Goal: Information Seeking & Learning: Compare options

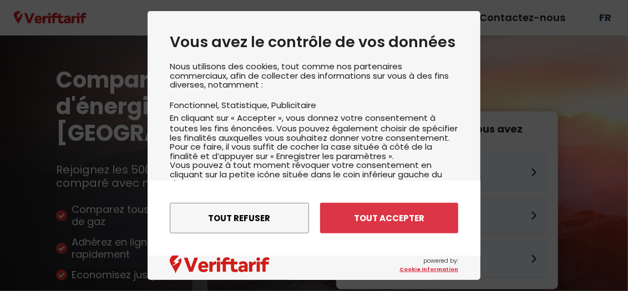
click at [229, 216] on button "Tout refuser" at bounding box center [239, 218] width 139 height 31
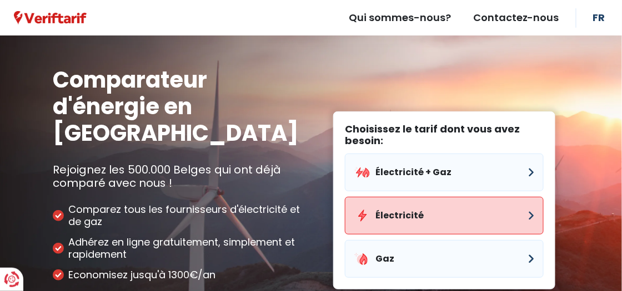
click at [432, 197] on button "Électricité" at bounding box center [444, 216] width 199 height 38
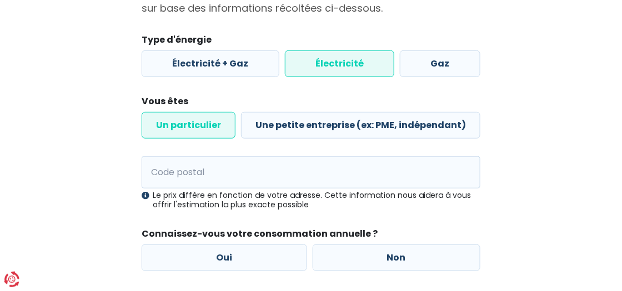
scroll to position [133, 0]
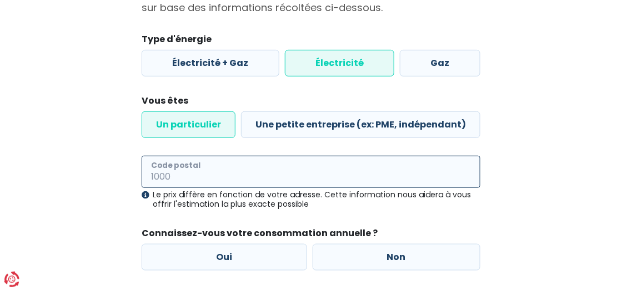
drag, startPoint x: 151, startPoint y: 173, endPoint x: 166, endPoint y: 179, distance: 16.0
click at [151, 173] on input "Code postal" at bounding box center [311, 172] width 339 height 32
type input "4600"
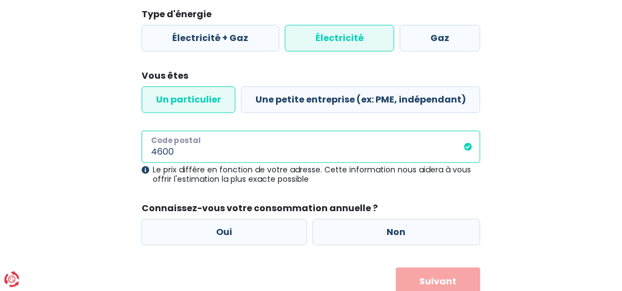
scroll to position [198, 0]
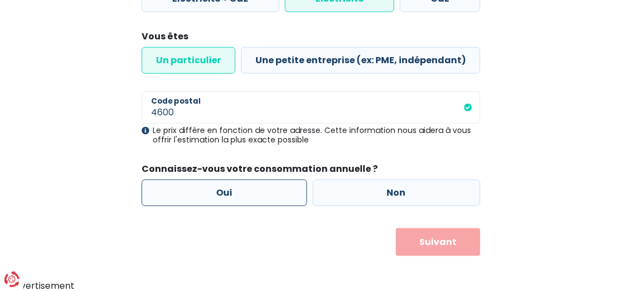
click at [233, 193] on label "Oui" at bounding box center [224, 193] width 165 height 27
click at [233, 193] on input "Oui" at bounding box center [224, 193] width 165 height 27
radio input "true"
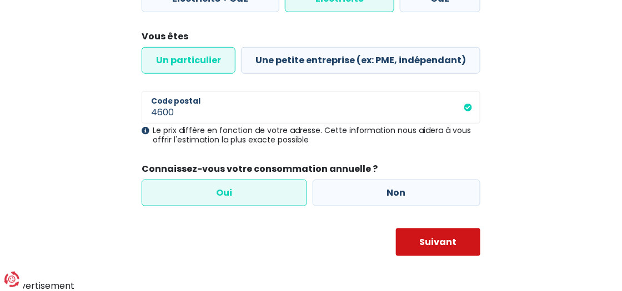
click at [449, 241] on button "Suivant" at bounding box center [438, 243] width 85 height 28
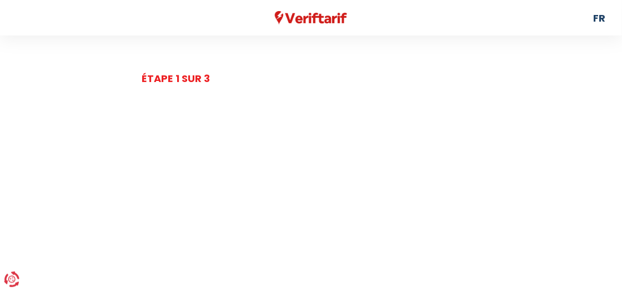
select select
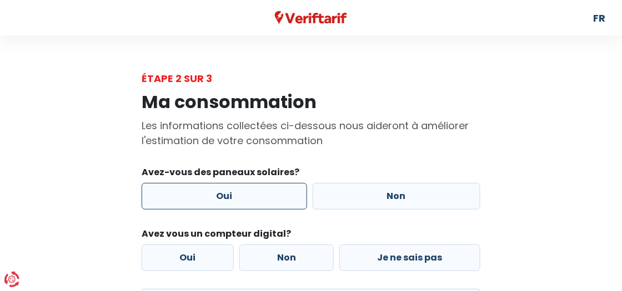
click at [215, 196] on label "Oui" at bounding box center [224, 196] width 165 height 27
click at [215, 196] on input "Oui" at bounding box center [224, 196] width 165 height 27
radio input "true"
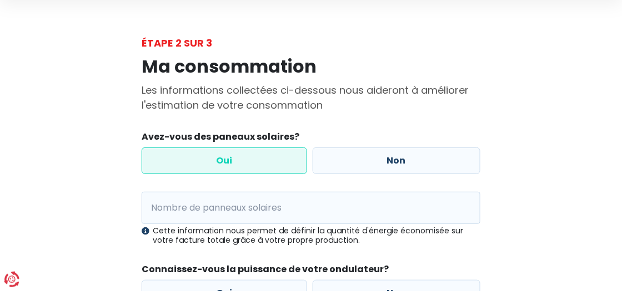
scroll to position [89, 0]
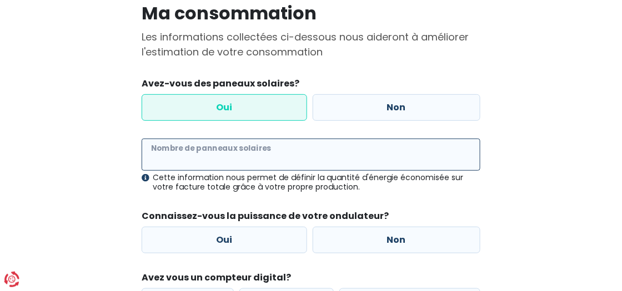
click at [148, 157] on input "Nombre de panneaux solaires" at bounding box center [311, 155] width 339 height 32
type input "20"
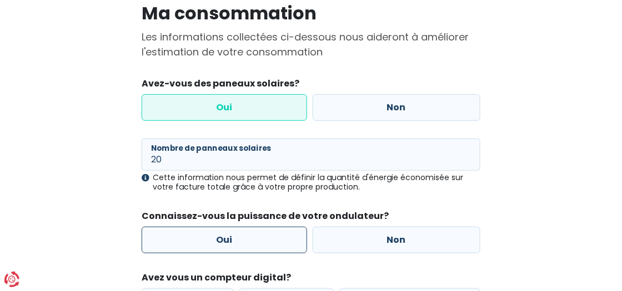
click at [222, 239] on label "Oui" at bounding box center [224, 240] width 165 height 27
click at [222, 239] on input "Oui" at bounding box center [224, 240] width 165 height 27
radio input "true"
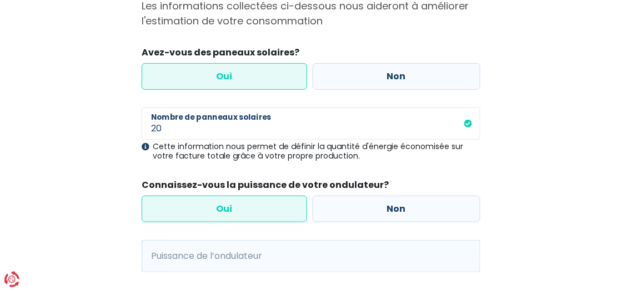
scroll to position [178, 0]
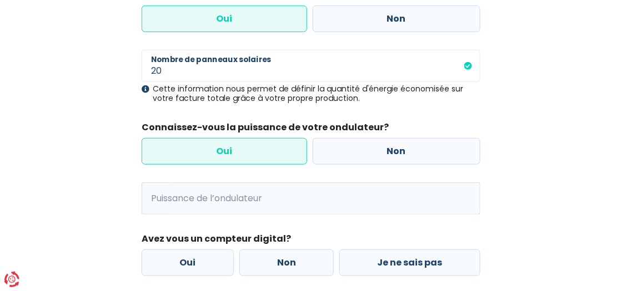
click at [152, 194] on span "kVA" at bounding box center [156, 199] width 28 height 32
click at [154, 198] on span "kVA" at bounding box center [156, 199] width 28 height 32
click at [152, 193] on span "kVA" at bounding box center [156, 199] width 28 height 32
drag, startPoint x: 158, startPoint y: 202, endPoint x: 153, endPoint y: 204, distance: 5.8
click at [153, 204] on span "kVA" at bounding box center [156, 199] width 28 height 32
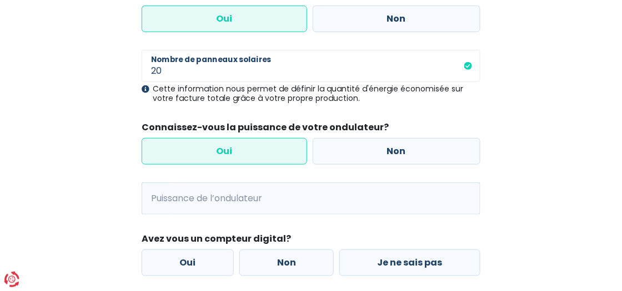
click at [151, 202] on span "kVA" at bounding box center [156, 199] width 28 height 32
click at [271, 195] on input "Puissance de l’ondulateur" at bounding box center [325, 199] width 310 height 32
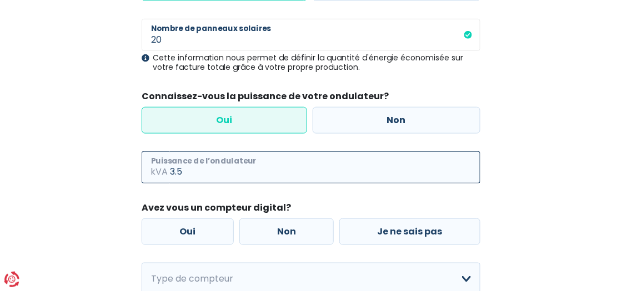
scroll to position [222, 0]
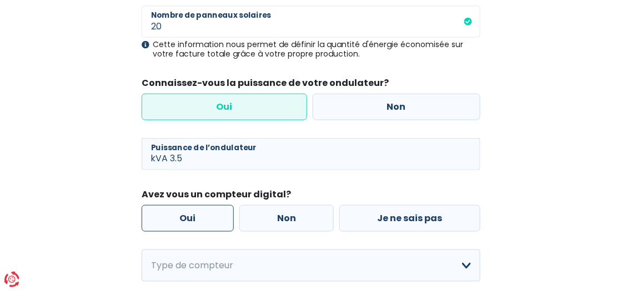
type input "3"
click at [177, 223] on label "Oui" at bounding box center [188, 218] width 92 height 27
click at [177, 223] on input "Oui" at bounding box center [188, 218] width 92 height 27
radio input "true"
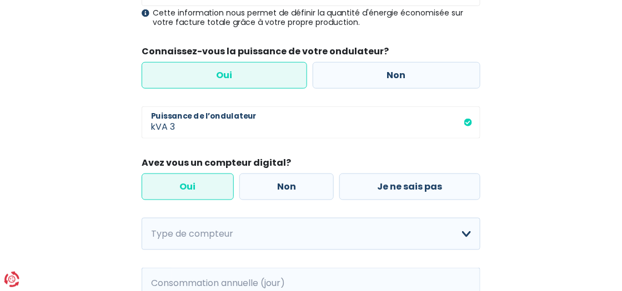
scroll to position [266, 0]
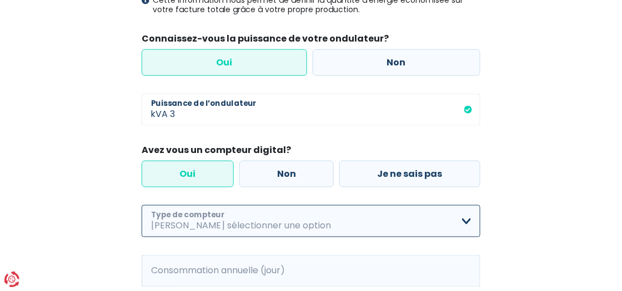
click at [466, 220] on select "Mono-horaire Bi-horaire Mono-horaire + exclusif nuit Bi-horaire + exclusif nuit…" at bounding box center [311, 221] width 339 height 32
select select "day_night_bi_hourly"
click at [142, 205] on select "Mono-horaire Bi-horaire Mono-horaire + exclusif nuit Bi-horaire + exclusif nuit…" at bounding box center [311, 221] width 339 height 32
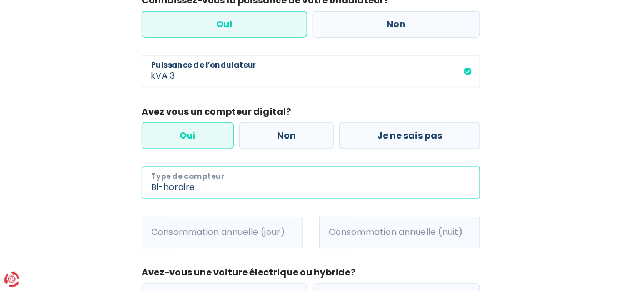
scroll to position [355, 0]
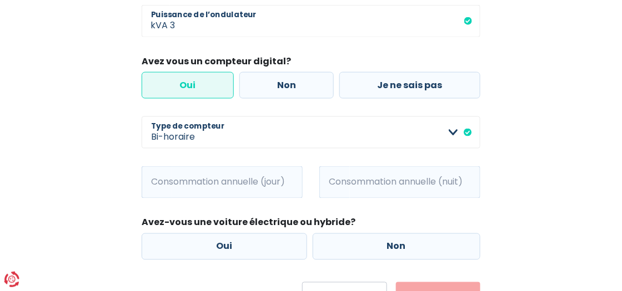
click at [154, 180] on span "kWh" at bounding box center [157, 183] width 31 height 32
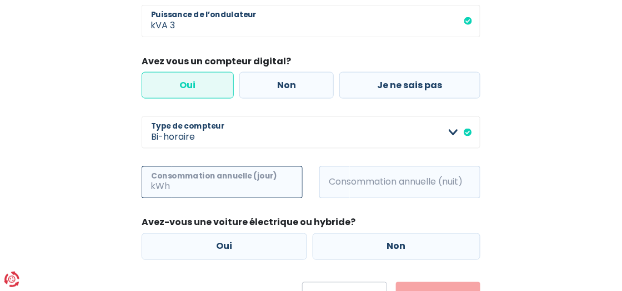
click at [183, 180] on input "Consommation annuelle (jour)" at bounding box center [237, 183] width 130 height 32
type input "900"
click at [326, 181] on span "kWh" at bounding box center [334, 183] width 31 height 32
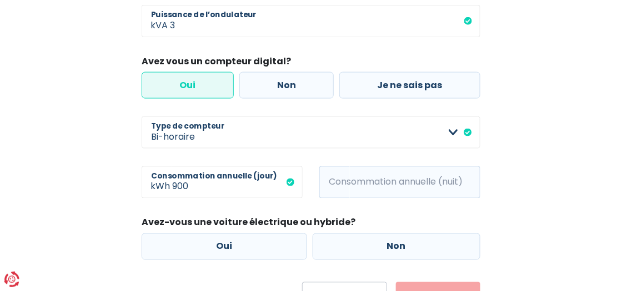
click at [334, 179] on span "kWh" at bounding box center [334, 183] width 31 height 32
drag, startPoint x: 323, startPoint y: 180, endPoint x: 359, endPoint y: 181, distance: 36.1
click at [324, 180] on span "kWh" at bounding box center [334, 183] width 31 height 32
click at [359, 183] on input "Consommation annuelle (nuit)" at bounding box center [415, 183] width 130 height 32
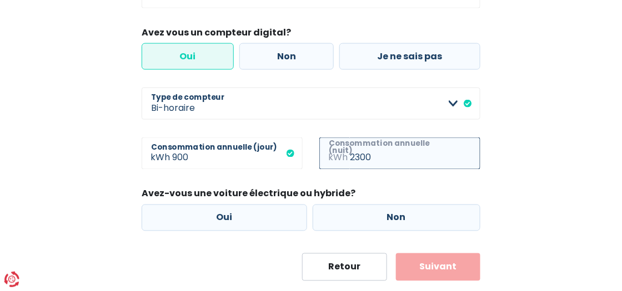
scroll to position [409, 0]
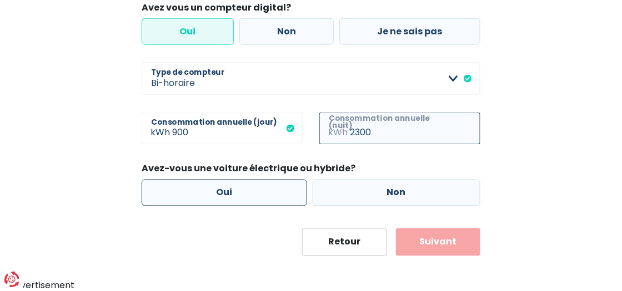
type input "2300"
click at [234, 188] on label "Oui" at bounding box center [224, 193] width 165 height 27
click at [234, 188] on input "Oui" at bounding box center [224, 193] width 165 height 27
radio input "true"
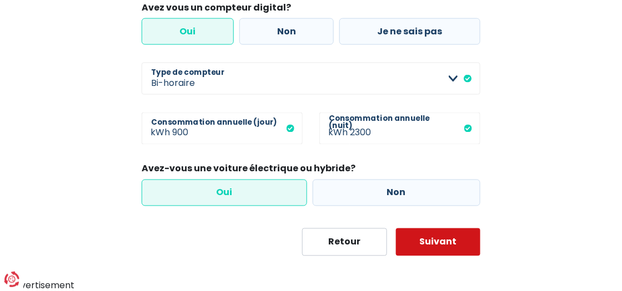
click at [437, 239] on button "Suivant" at bounding box center [438, 243] width 85 height 28
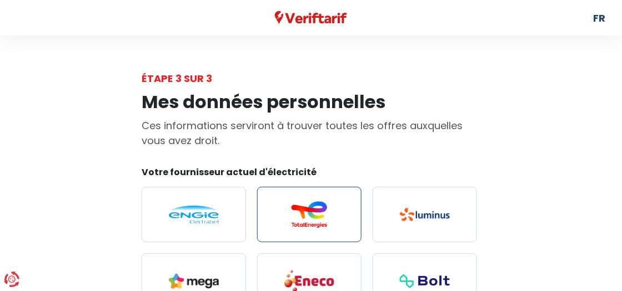
click at [309, 218] on img at bounding box center [309, 214] width 50 height 27
click at [309, 218] on input "radio" at bounding box center [309, 215] width 104 height 56
radio input "true"
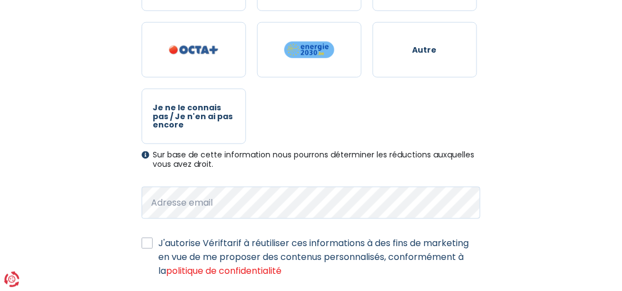
scroll to position [355, 0]
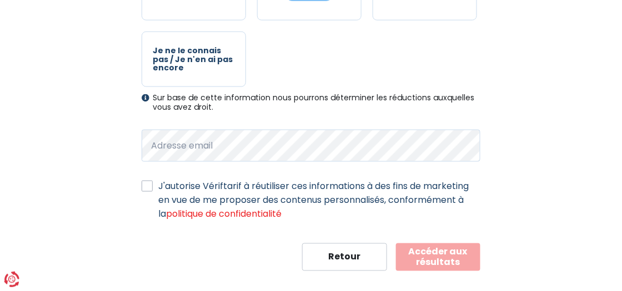
click at [158, 186] on label "J'autorise Vériftarif à réutiliser ces informations à des fins de marketing en …" at bounding box center [319, 201] width 322 height 42
click at [146, 186] on input "J'autorise Vériftarif à réutiliser ces informations à des fins de marketing en …" at bounding box center [147, 185] width 11 height 11
checkbox input "true"
click at [437, 255] on button "Accéder aux résultats" at bounding box center [438, 258] width 85 height 28
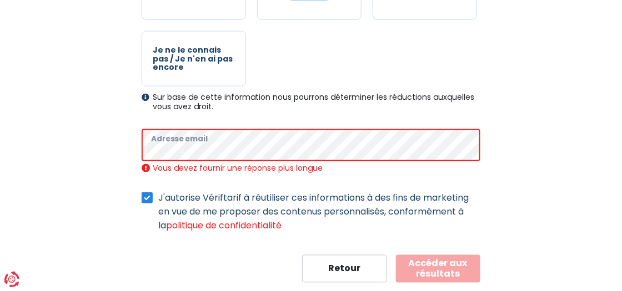
scroll to position [336, 0]
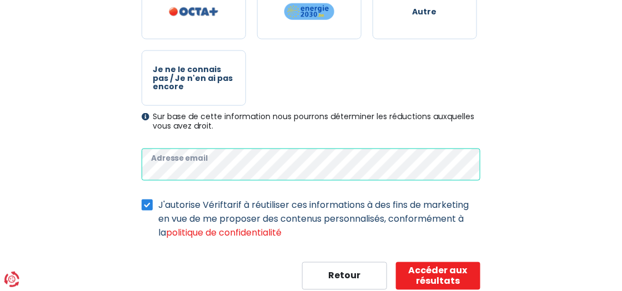
click at [42, 169] on main "Étape 3 sur 3 Mes données personnelles Ces informations serviront à trouver tou…" at bounding box center [311, 13] width 622 height 556
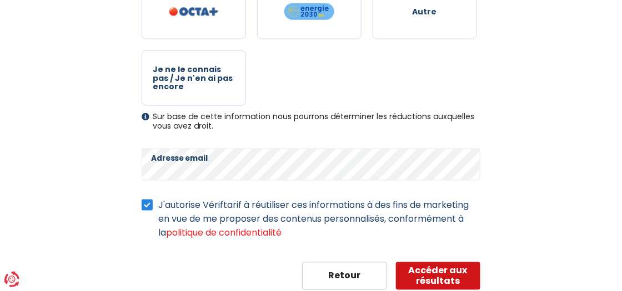
click at [434, 269] on button "Accéder aux résultats" at bounding box center [438, 277] width 85 height 28
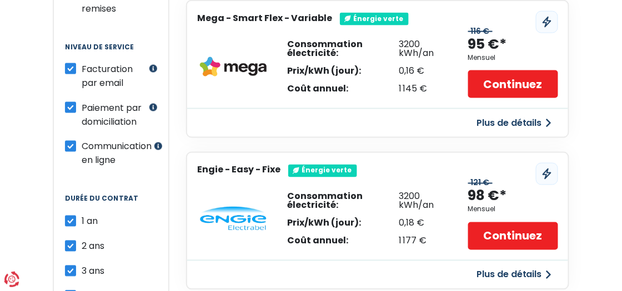
scroll to position [222, 0]
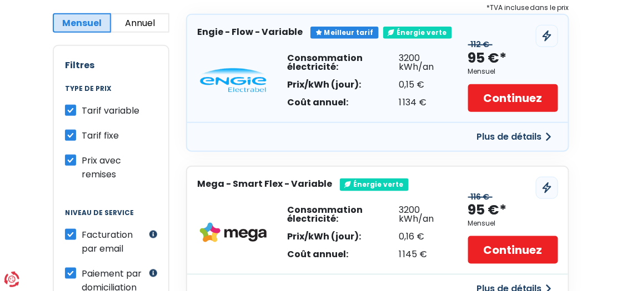
click at [82, 111] on label "Tarif variable" at bounding box center [111, 111] width 58 height 14
click at [68, 111] on input "Tarif variable" at bounding box center [70, 109] width 11 height 11
checkbox input "false"
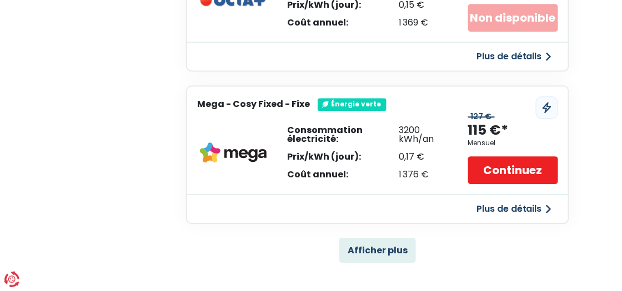
scroll to position [799, 0]
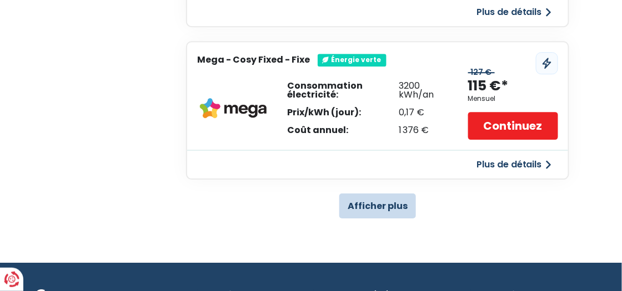
click at [369, 200] on button "Afficher plus" at bounding box center [377, 206] width 77 height 25
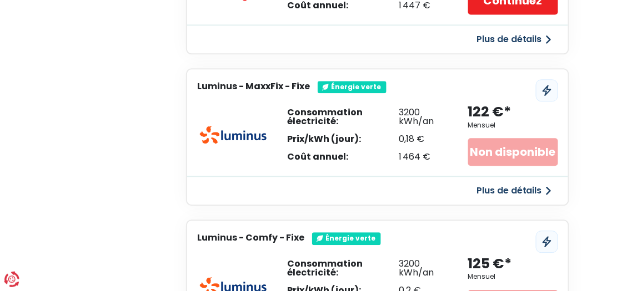
scroll to position [1599, 0]
